Goal: Navigation & Orientation: Find specific page/section

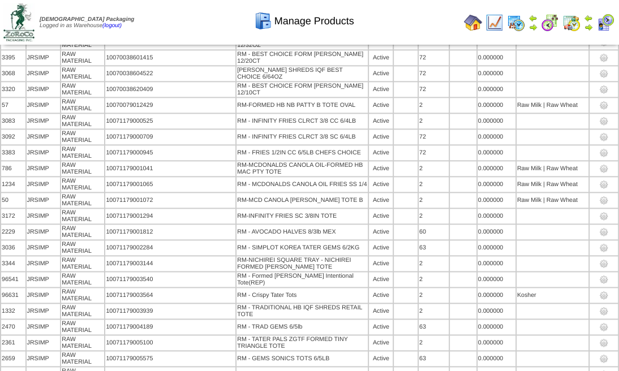
scroll to position [8042, 0]
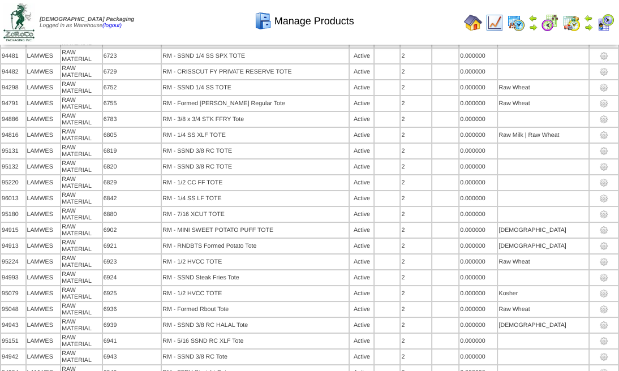
scroll to position [6462, 0]
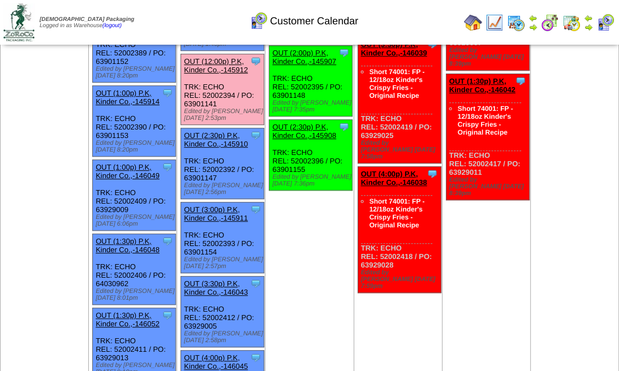
scroll to position [264, 0]
